Goal: Transaction & Acquisition: Purchase product/service

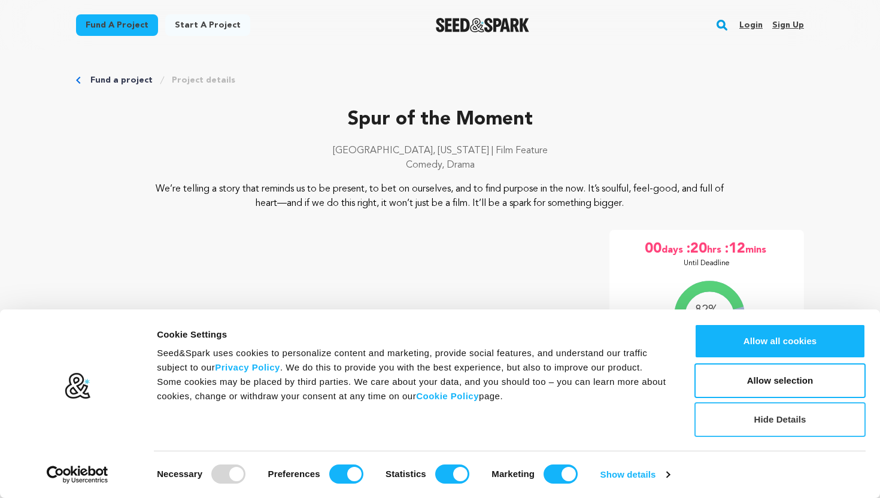
click at [780, 414] on button "Hide Details" at bounding box center [780, 419] width 171 height 35
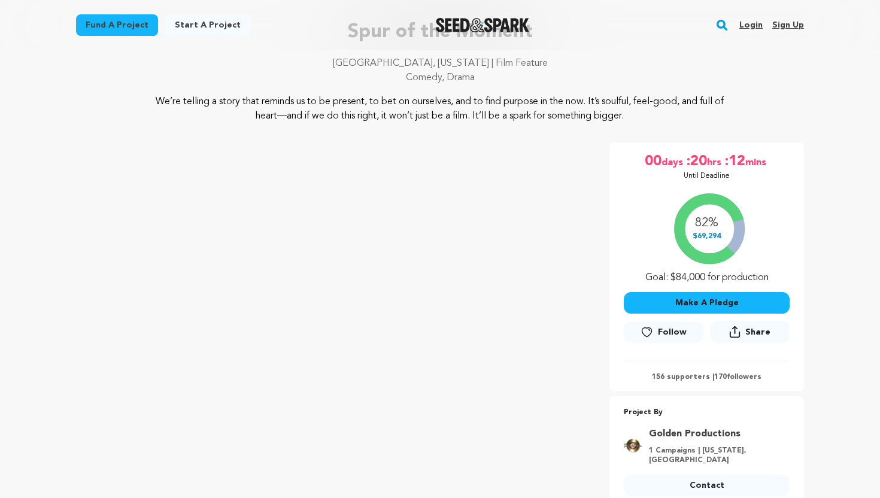
scroll to position [92, 0]
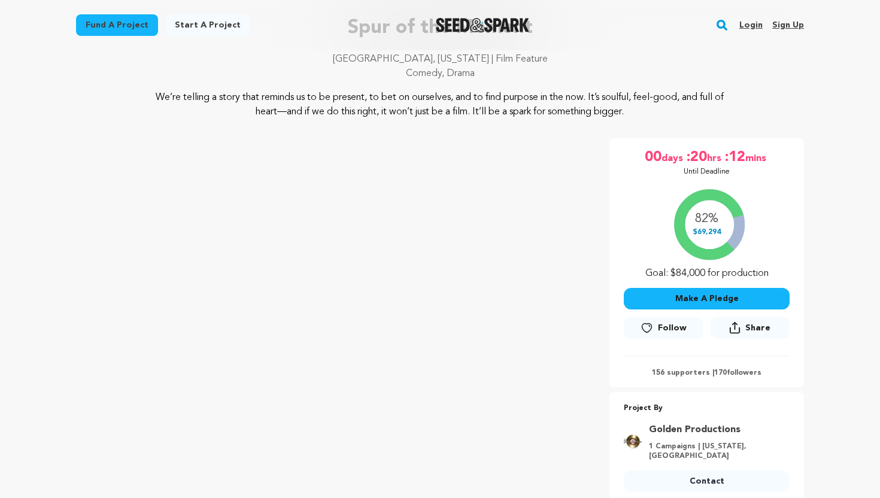
click at [696, 304] on button "Make A Pledge" at bounding box center [707, 299] width 166 height 22
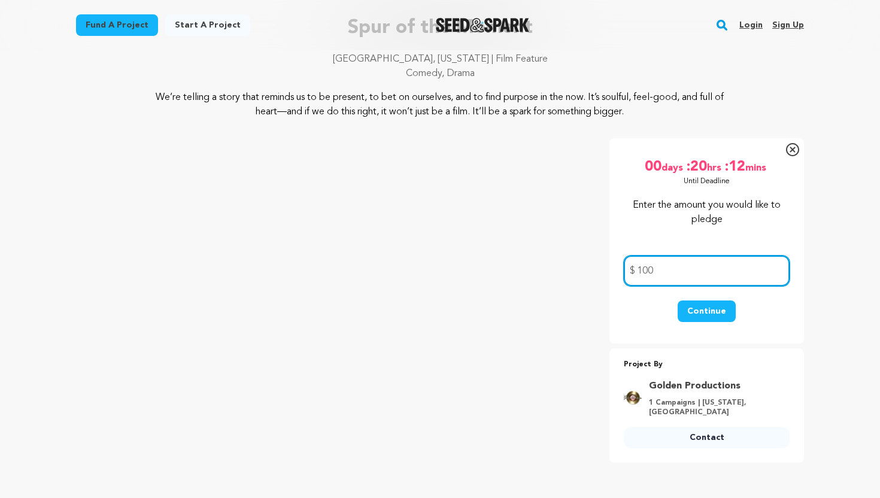
type input "100"
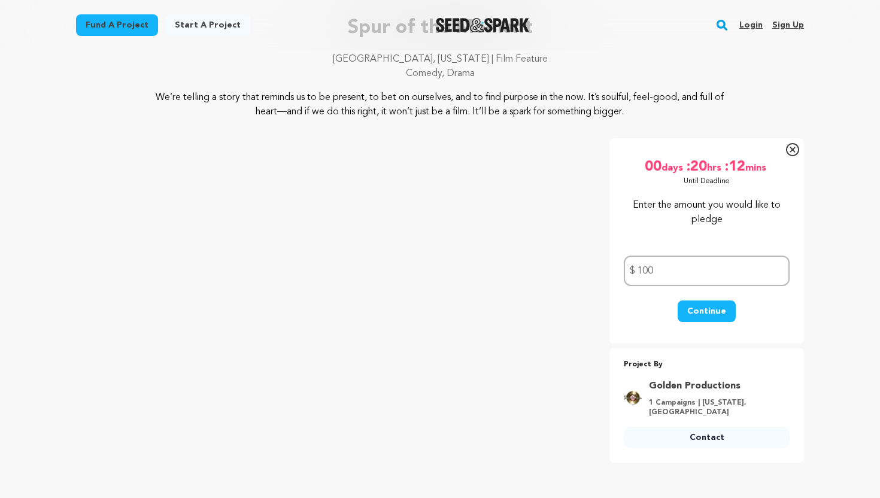
click at [709, 311] on button "Continue" at bounding box center [707, 312] width 58 height 22
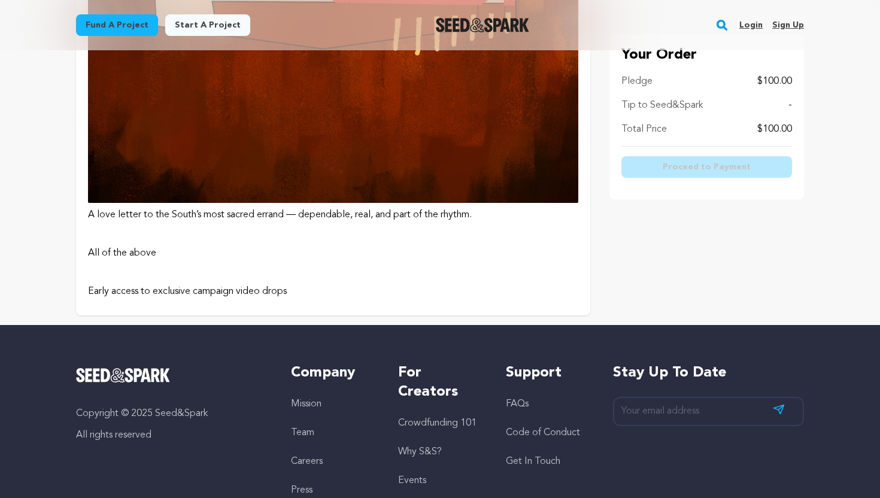
scroll to position [2179, 0]
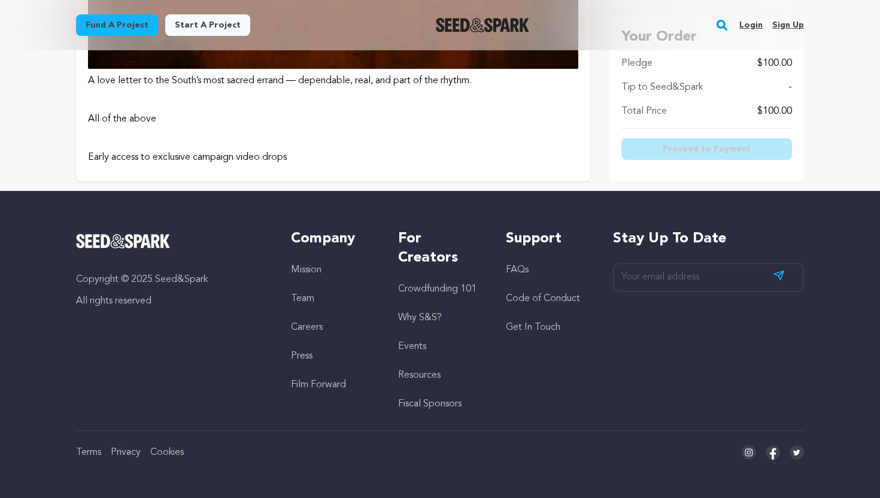
click at [285, 125] on p "All of the above" at bounding box center [333, 119] width 490 height 14
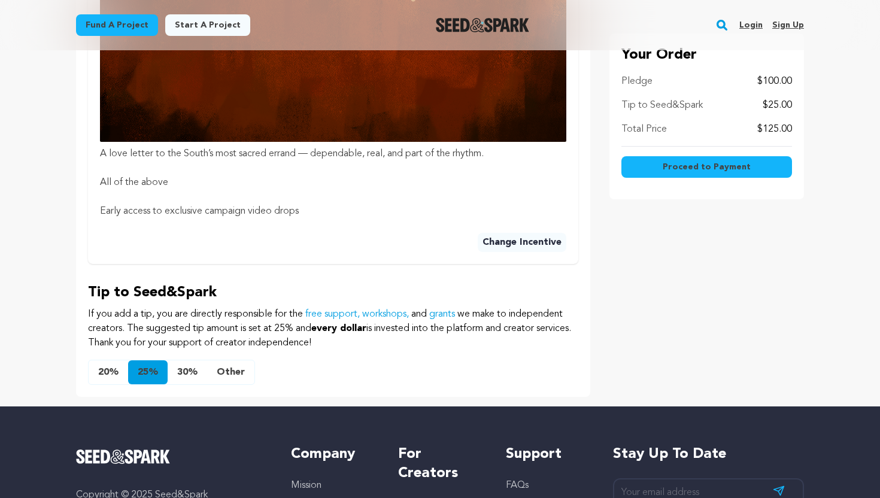
scroll to position [904, 0]
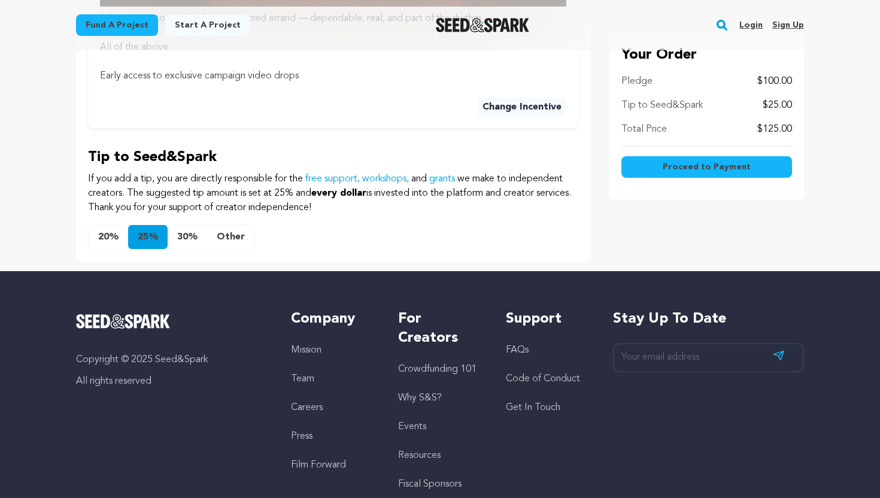
click at [232, 239] on button "Other" at bounding box center [230, 237] width 47 height 24
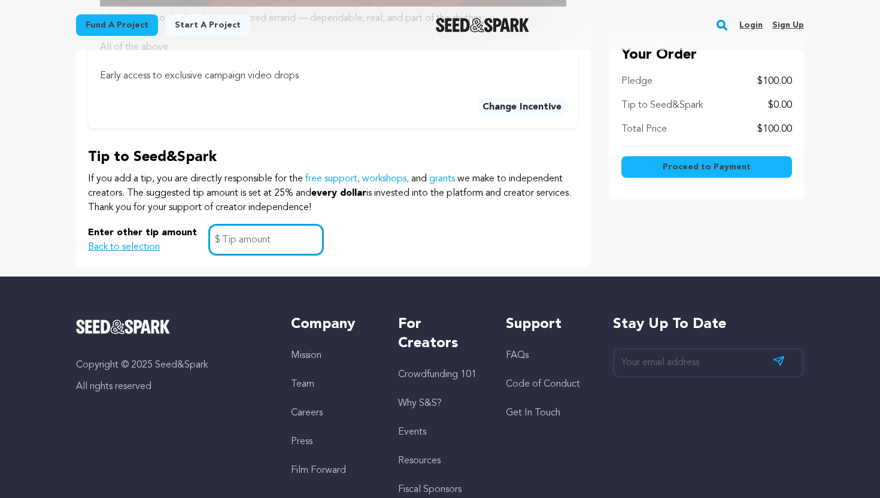
click at [255, 243] on input "text" at bounding box center [266, 240] width 114 height 31
type input "0"
click at [370, 165] on p "Tip to Seed&Spark" at bounding box center [333, 157] width 490 height 19
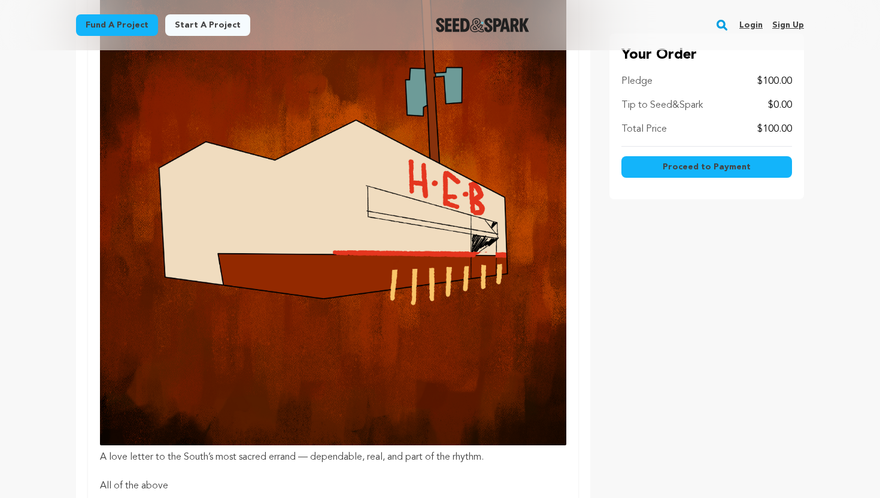
scroll to position [468, 0]
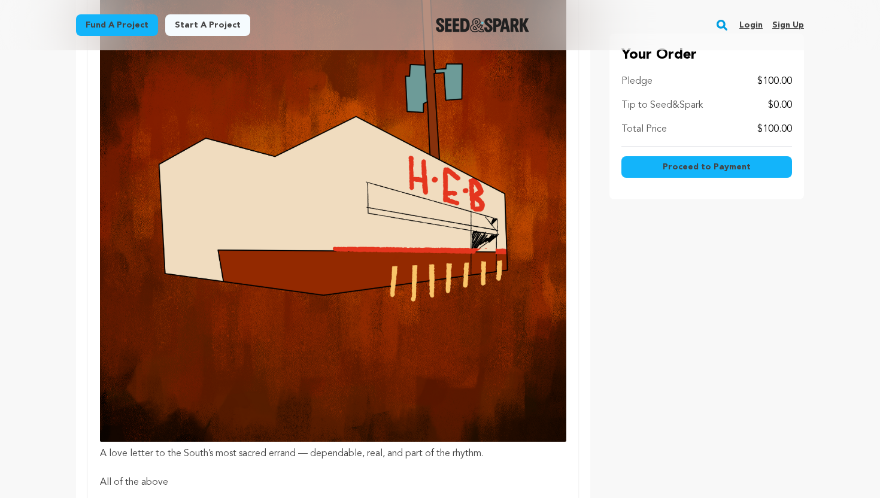
click at [694, 169] on span "Proceed to Payment" at bounding box center [707, 167] width 88 height 12
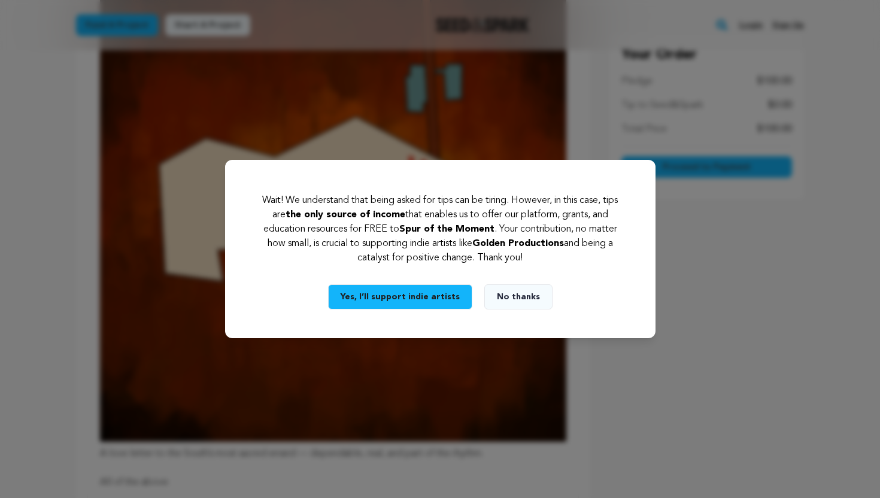
click at [513, 299] on button "No thanks" at bounding box center [518, 296] width 68 height 25
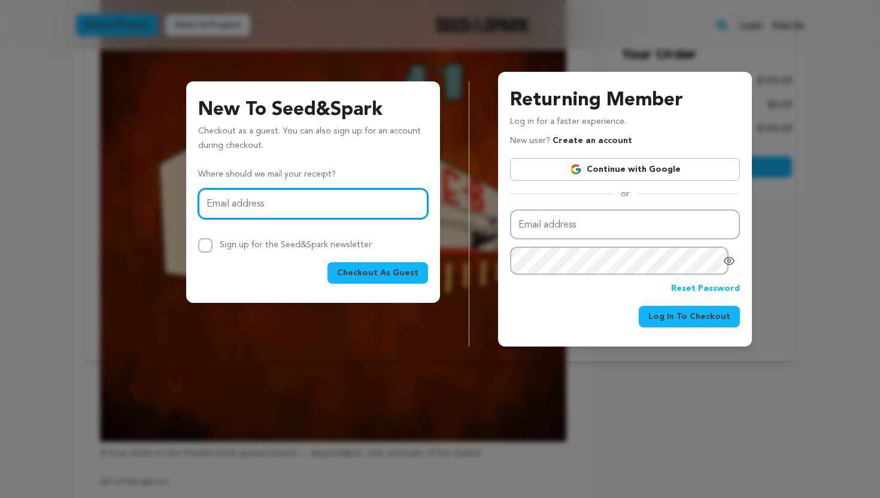
click at [346, 208] on input "Email address" at bounding box center [313, 204] width 230 height 31
type input "[PERSON_NAME][EMAIL_ADDRESS][DOMAIN_NAME]"
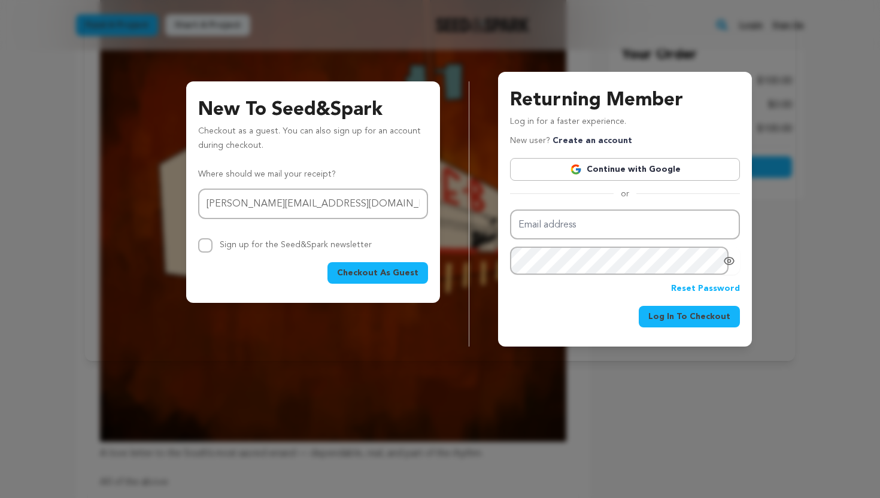
click at [370, 272] on span "Checkout As Guest" at bounding box center [377, 273] width 81 height 12
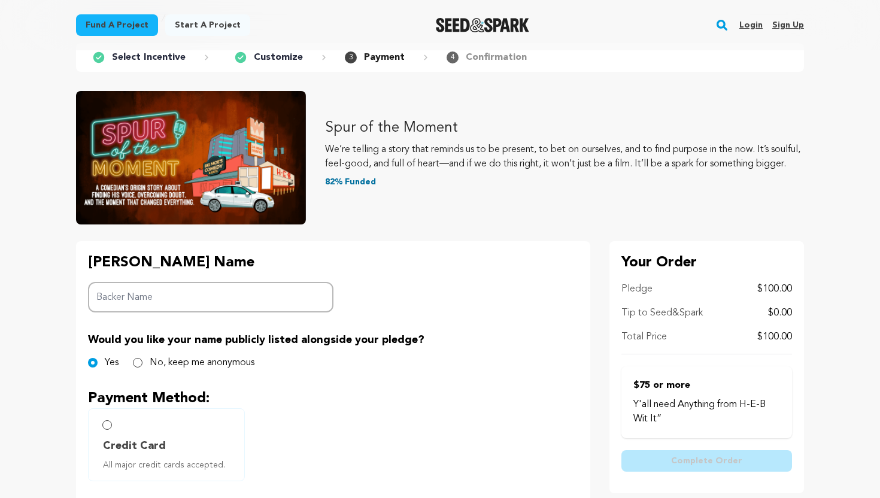
scroll to position [71, 0]
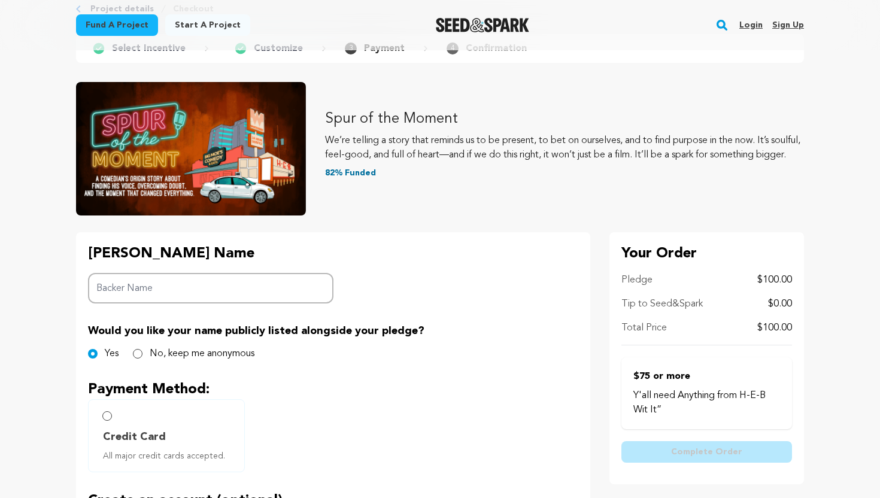
click at [240, 294] on input "Backer Name" at bounding box center [211, 288] width 246 height 31
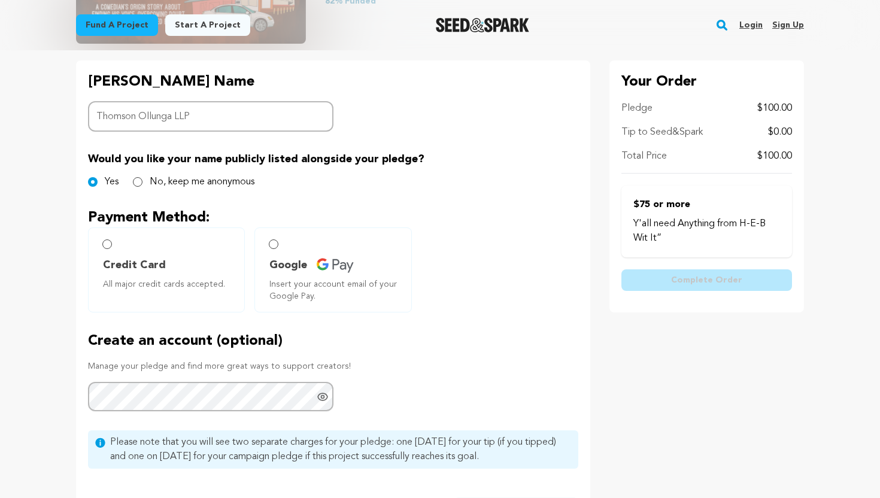
scroll to position [254, 0]
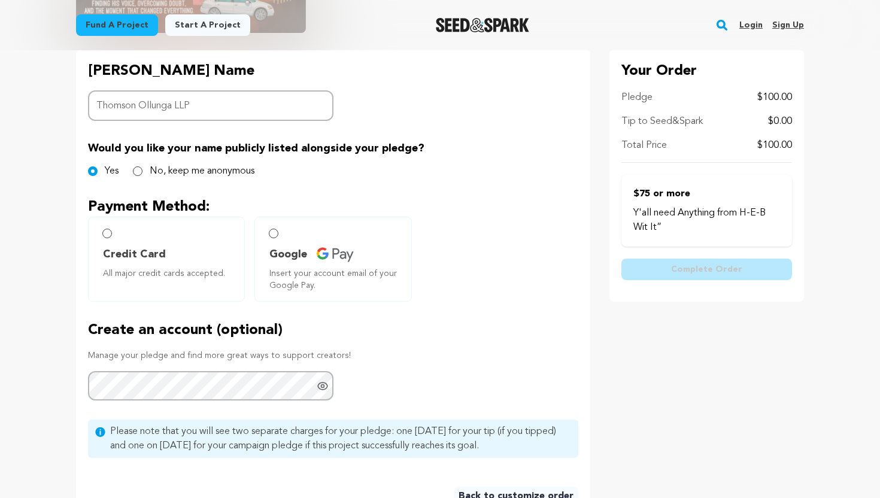
type input "Thomson Ollunga LLP"
click at [277, 231] on input "Google Insert your account email of your Google Pay." at bounding box center [274, 234] width 10 height 10
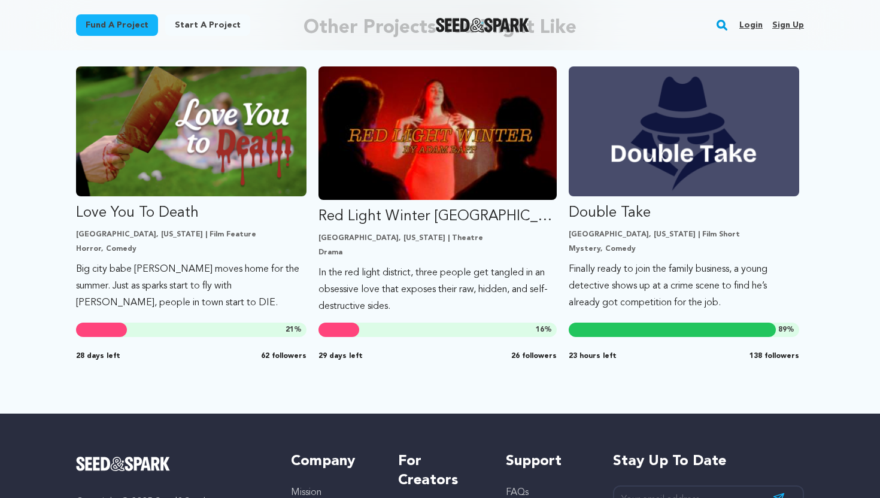
scroll to position [670, 0]
